Goal: Information Seeking & Learning: Check status

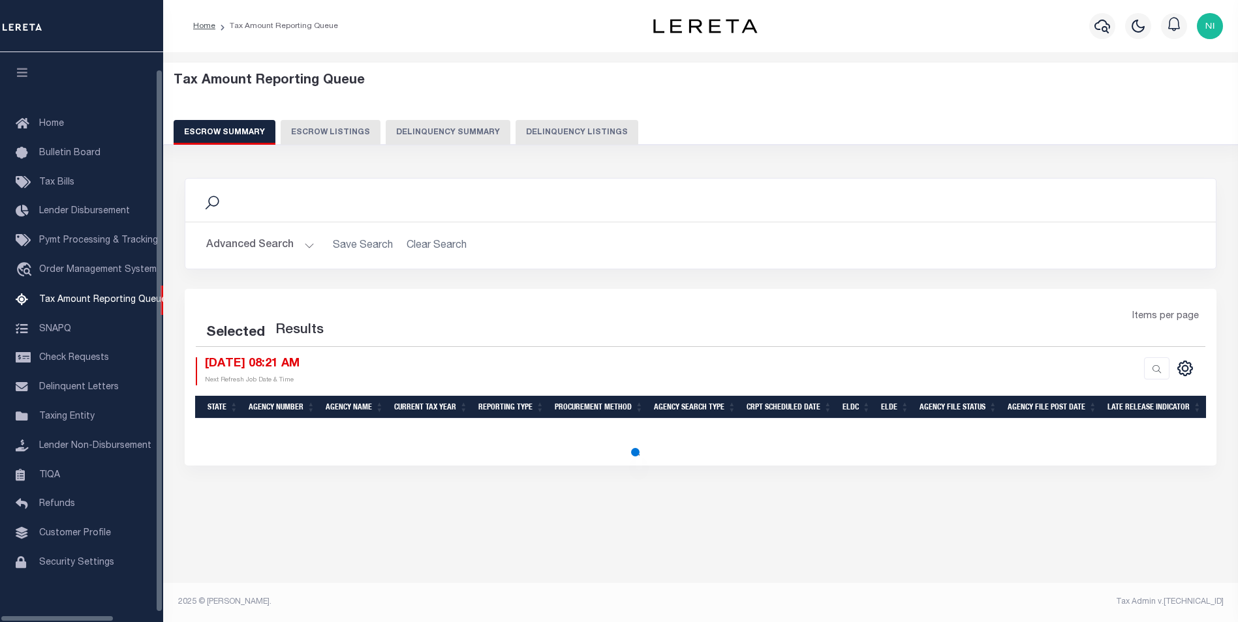
select select "100"
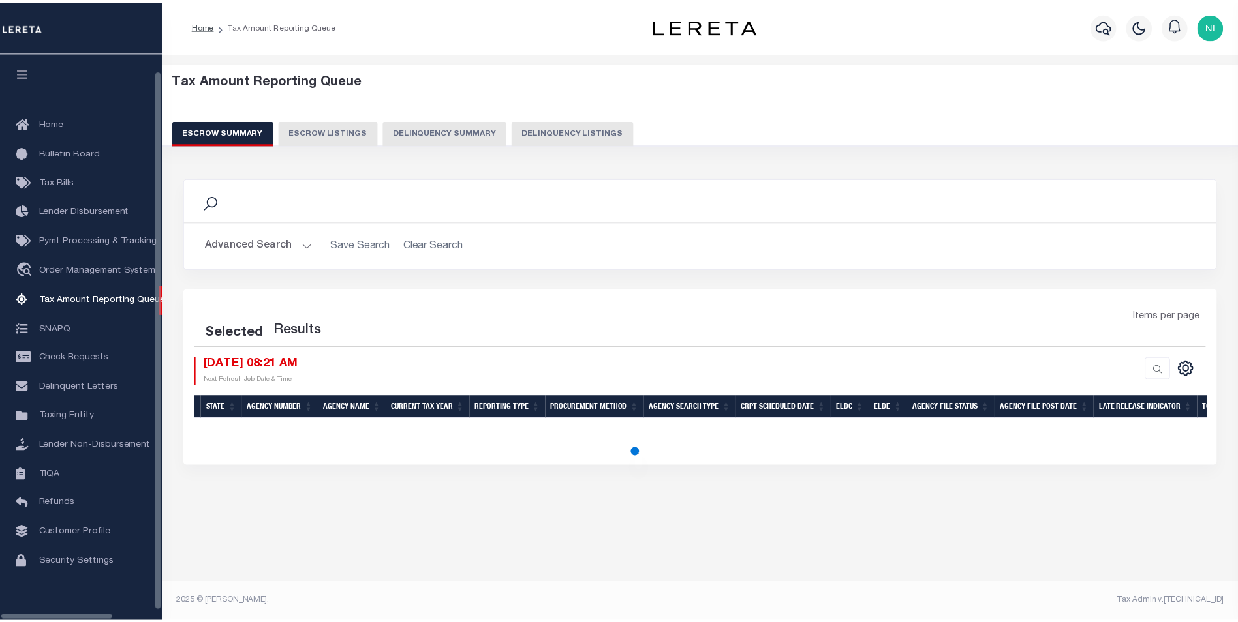
scroll to position [13, 0]
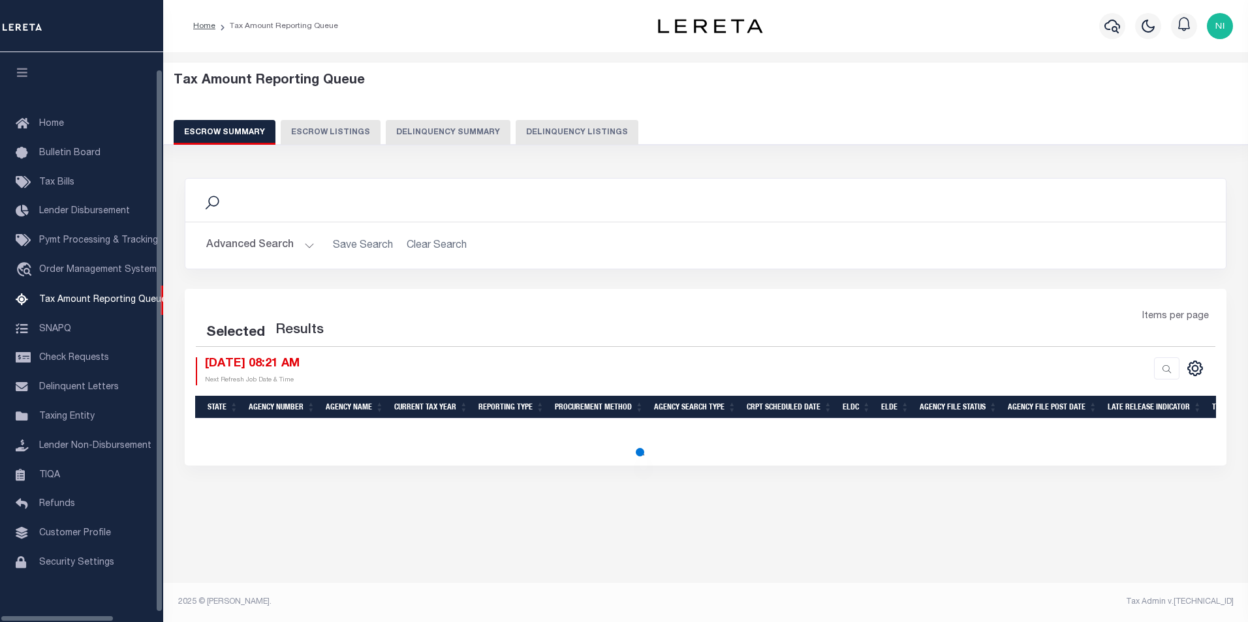
select select "100"
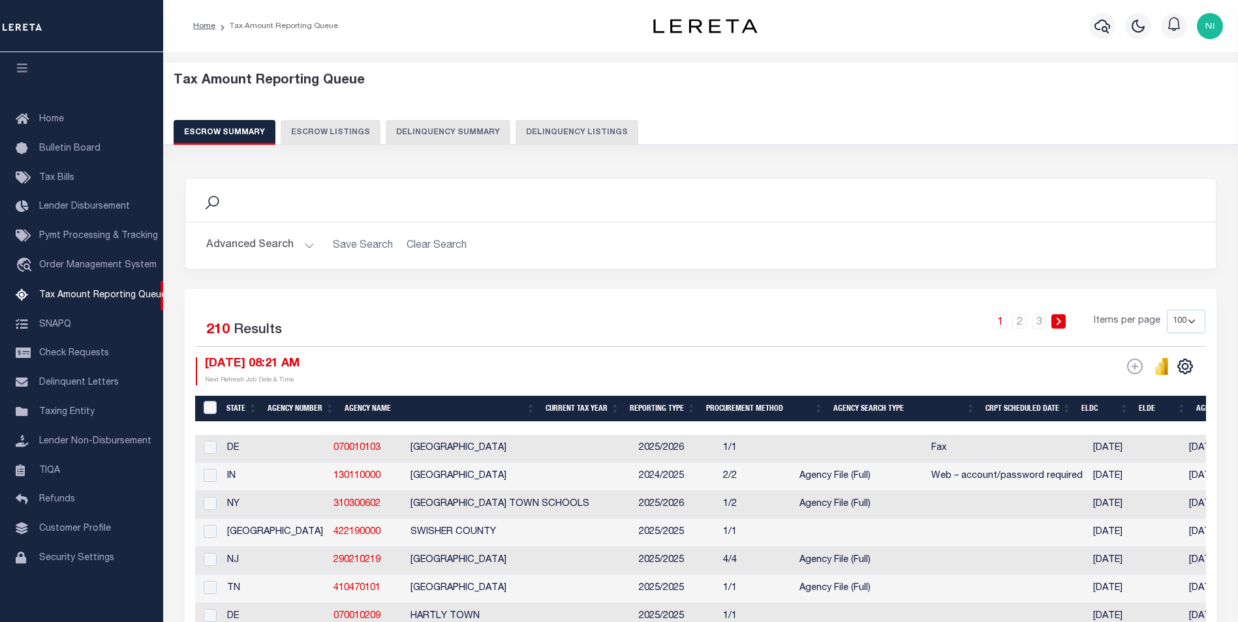
click at [307, 243] on button "Advanced Search" at bounding box center [260, 245] width 108 height 25
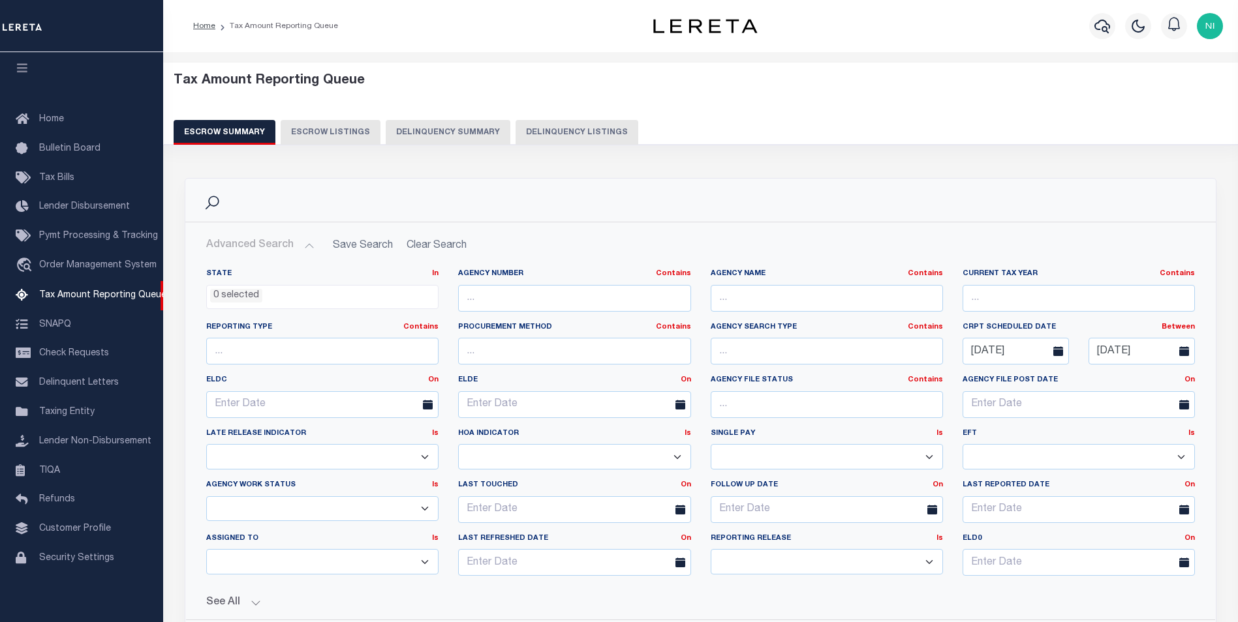
click at [1183, 353] on icon at bounding box center [1184, 351] width 10 height 10
click at [1144, 352] on input "[DATE]" at bounding box center [1141, 351] width 106 height 27
click at [1037, 504] on span "20" at bounding box center [1036, 500] width 25 height 25
type input "[DATE]"
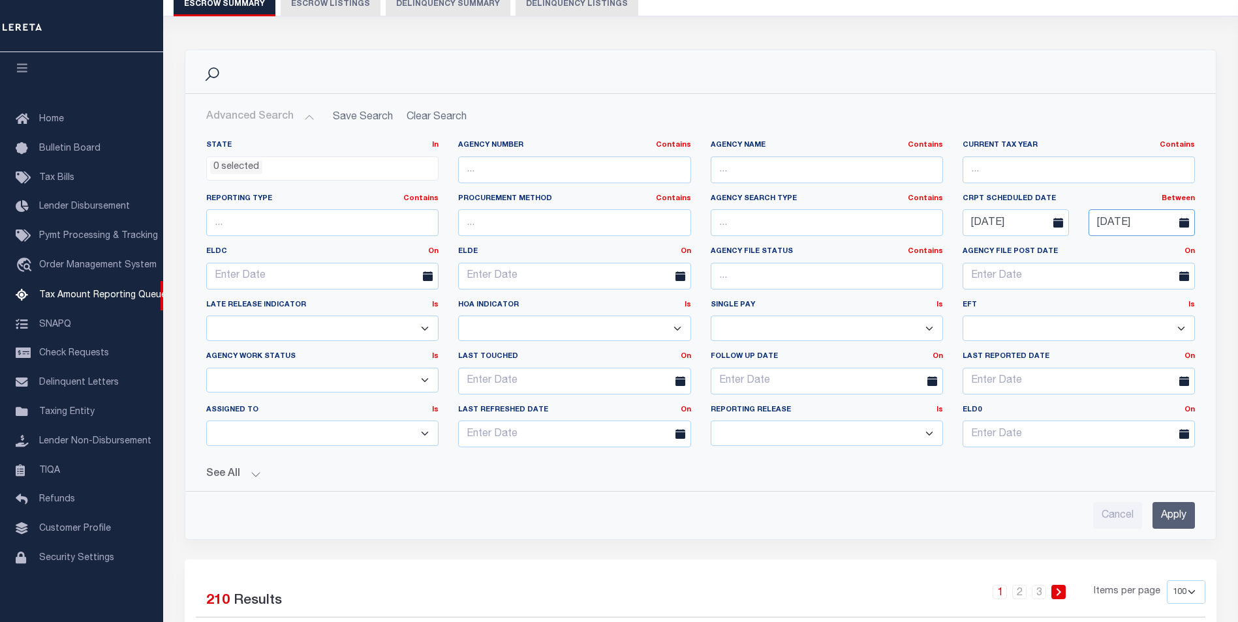
scroll to position [130, 0]
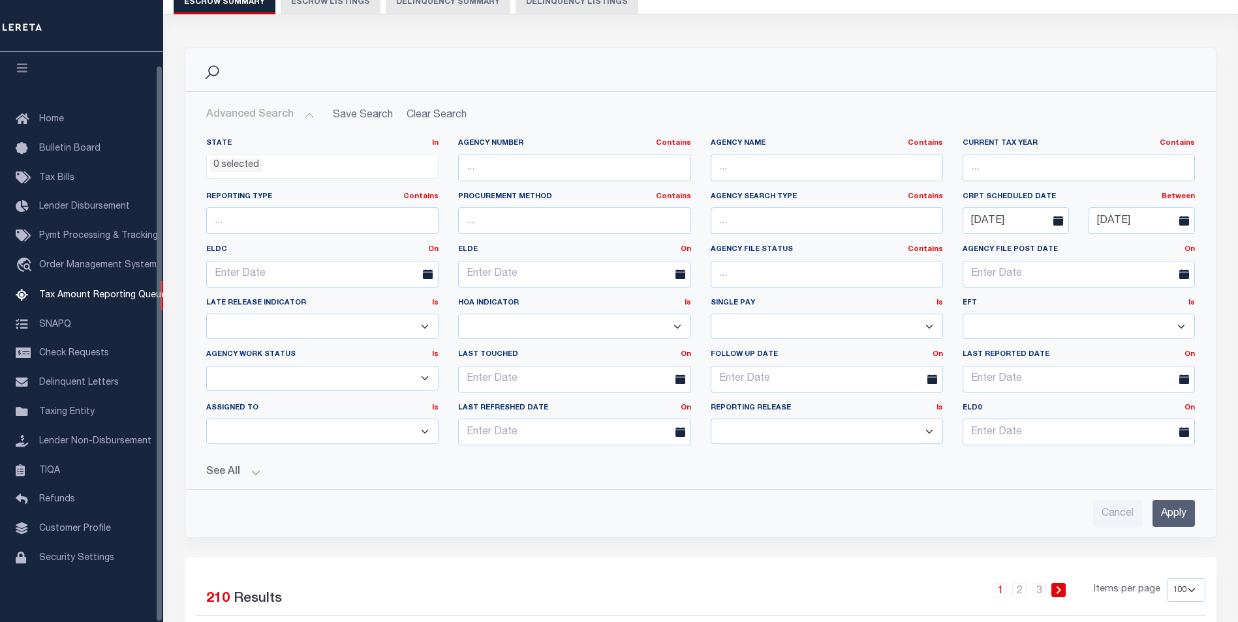
click at [256, 477] on button "See All" at bounding box center [700, 473] width 988 height 12
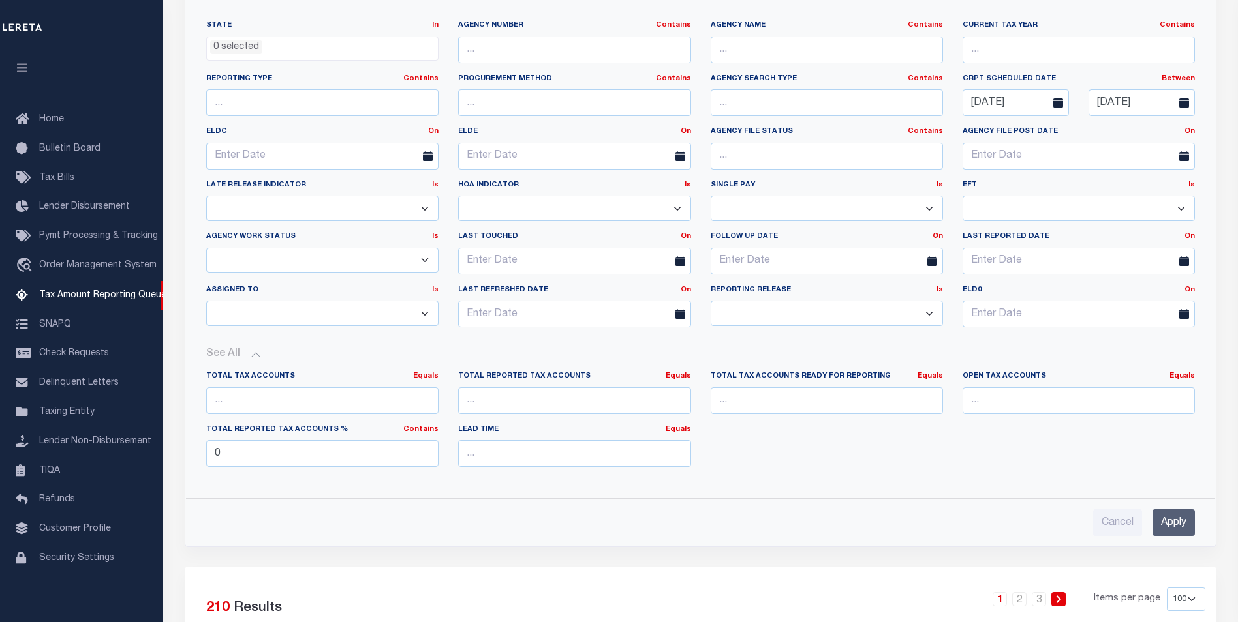
scroll to position [326, 0]
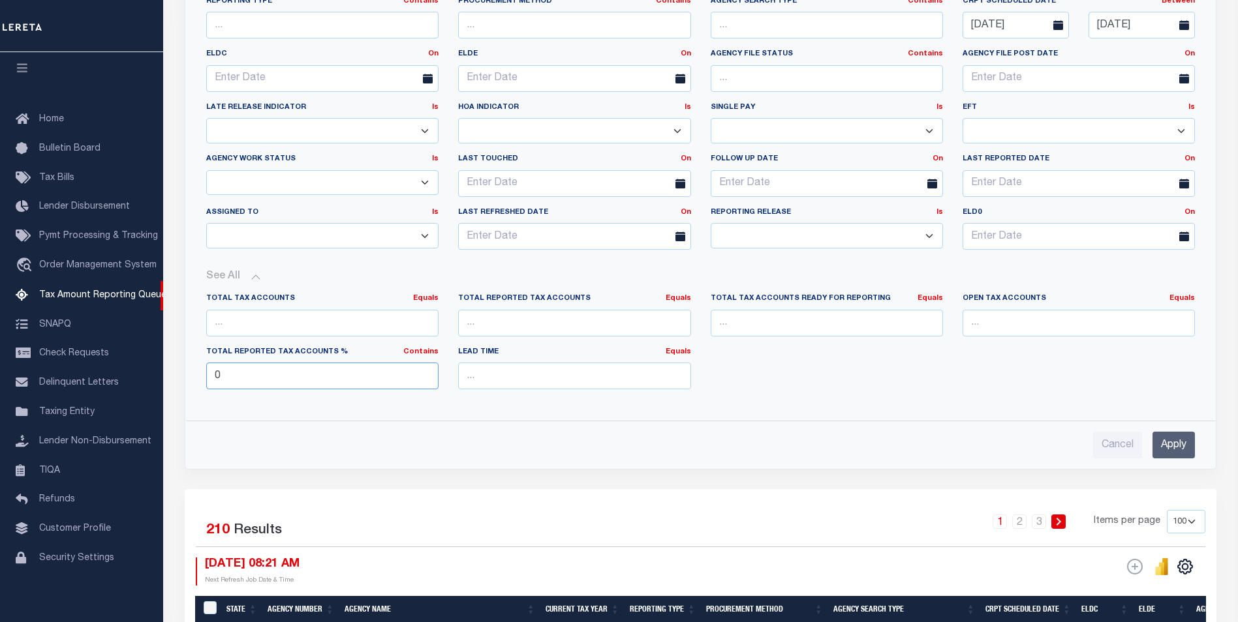
drag, startPoint x: 228, startPoint y: 373, endPoint x: 198, endPoint y: 374, distance: 30.7
click at [198, 374] on div "Total Reported Tax Accounts % Contains Contains Is 0" at bounding box center [322, 374] width 252 height 54
type input "0"
click at [267, 412] on div "State In In AK AL AR AZ CA CO CT DC DE FL GA GU HI IA ID IL IN KS [GEOGRAPHIC_D…" at bounding box center [700, 195] width 1009 height 527
click at [1189, 446] on input "Apply" at bounding box center [1173, 445] width 42 height 27
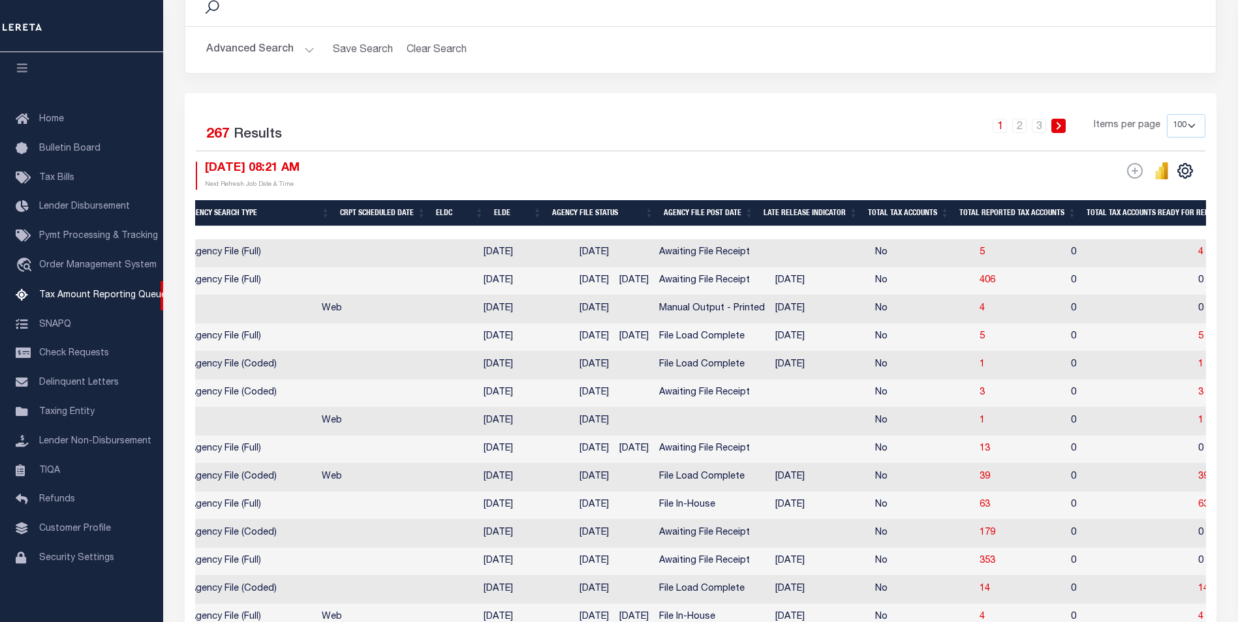
scroll to position [0, 0]
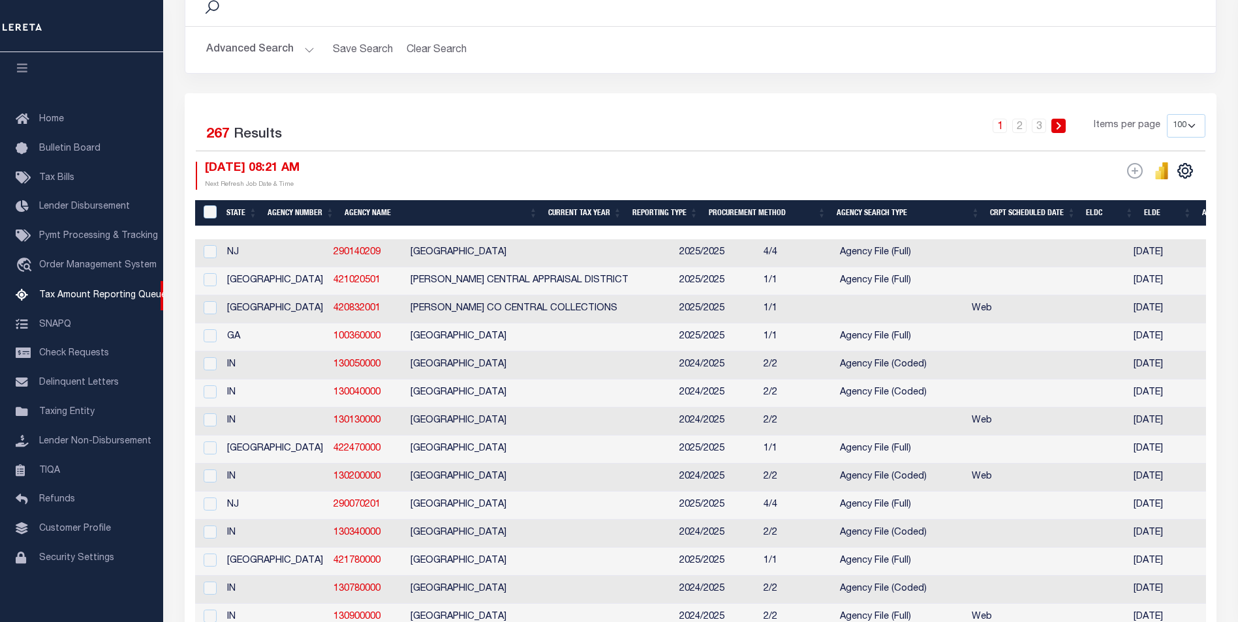
click at [305, 52] on button "Advanced Search" at bounding box center [260, 49] width 108 height 25
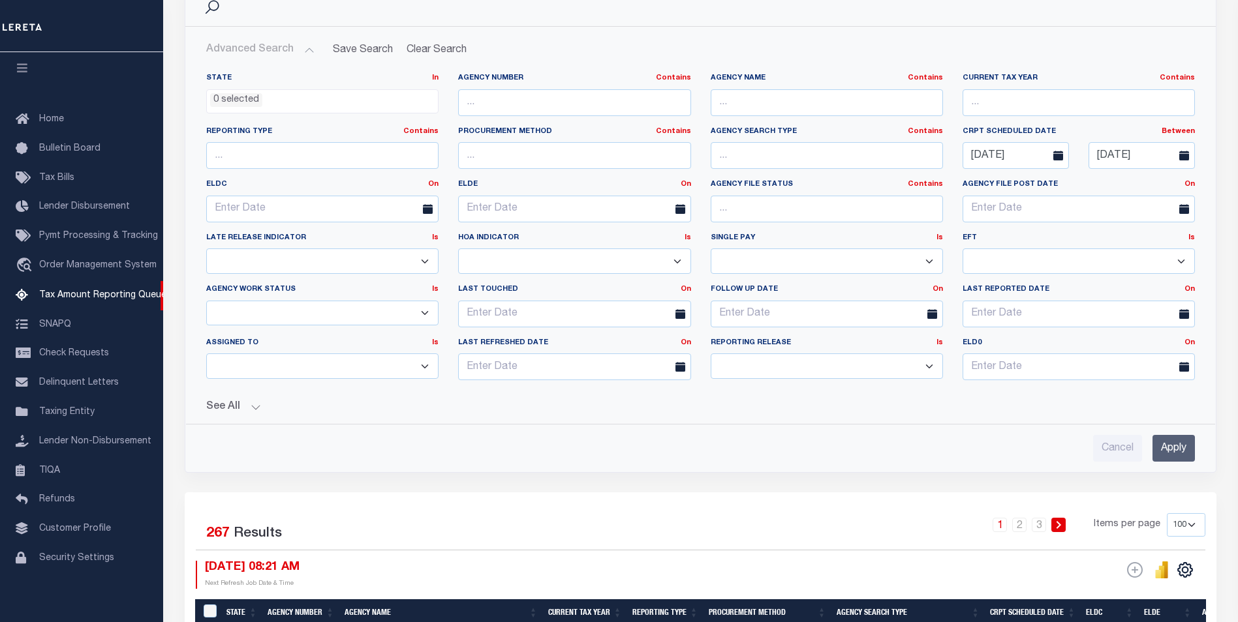
click at [927, 366] on select "Prelim Final" at bounding box center [827, 366] width 232 height 25
drag, startPoint x: 329, startPoint y: 417, endPoint x: 332, endPoint y: 408, distance: 9.7
click at [329, 415] on div "State In In AK AL AR AZ CA CO CT DC DE FL GA GU HI IA ID IL IN KS [GEOGRAPHIC_D…" at bounding box center [700, 262] width 1009 height 399
click at [427, 312] on select "New In Progress Pending Agency Follow-up Pending QC Ready for Release Prep for …" at bounding box center [322, 313] width 232 height 25
select select "7"
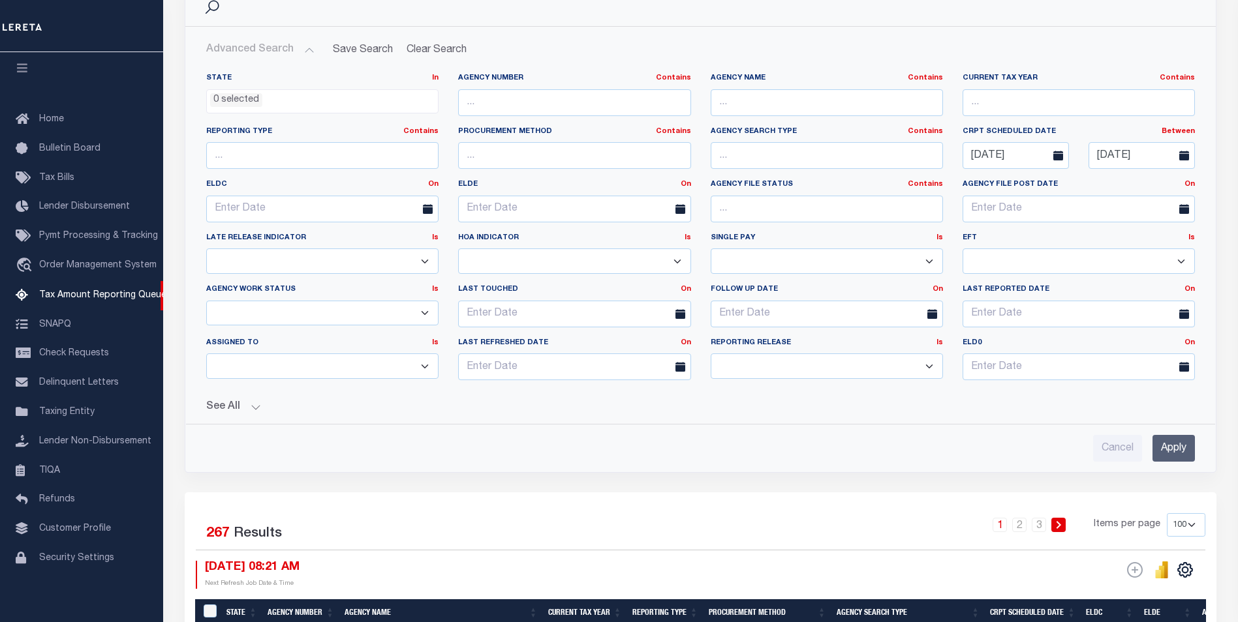
click at [206, 301] on select "New In Progress Pending Agency Follow-up Pending QC Ready for Release Prep for …" at bounding box center [322, 313] width 232 height 25
click at [1182, 450] on input "Apply" at bounding box center [1173, 448] width 42 height 27
